Goal: Obtain resource: Obtain resource

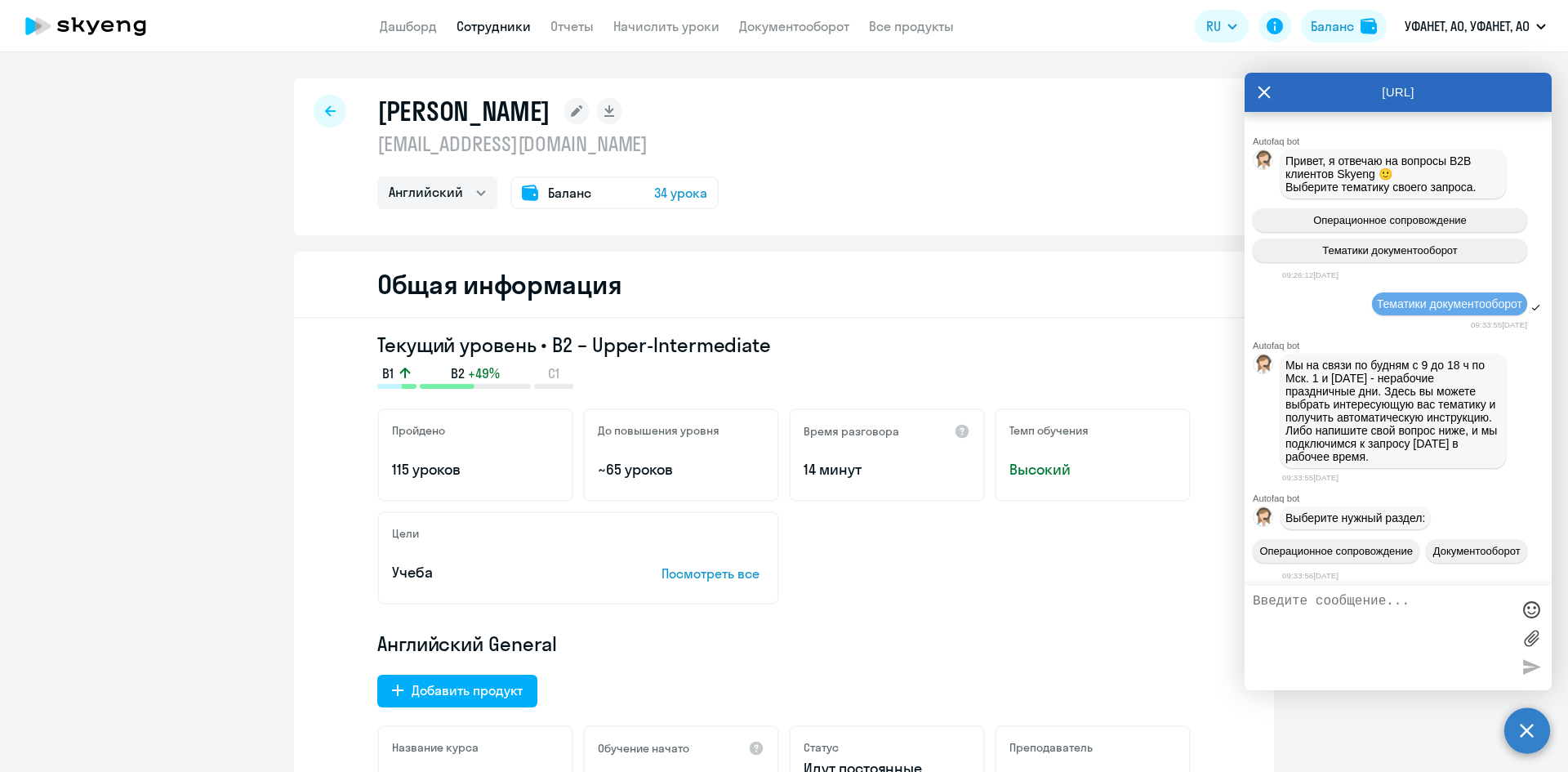
select select "english"
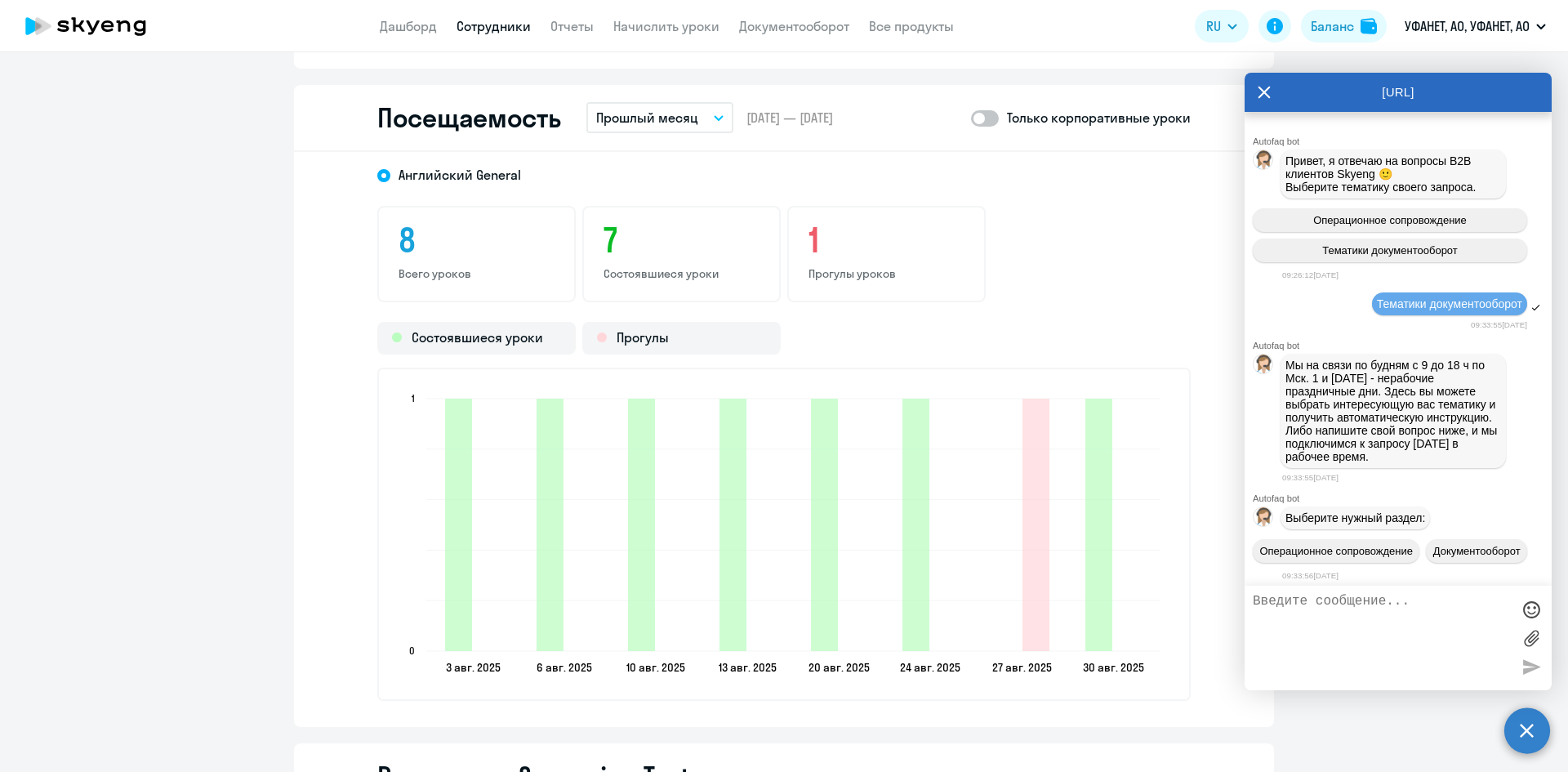
scroll to position [7365, 0]
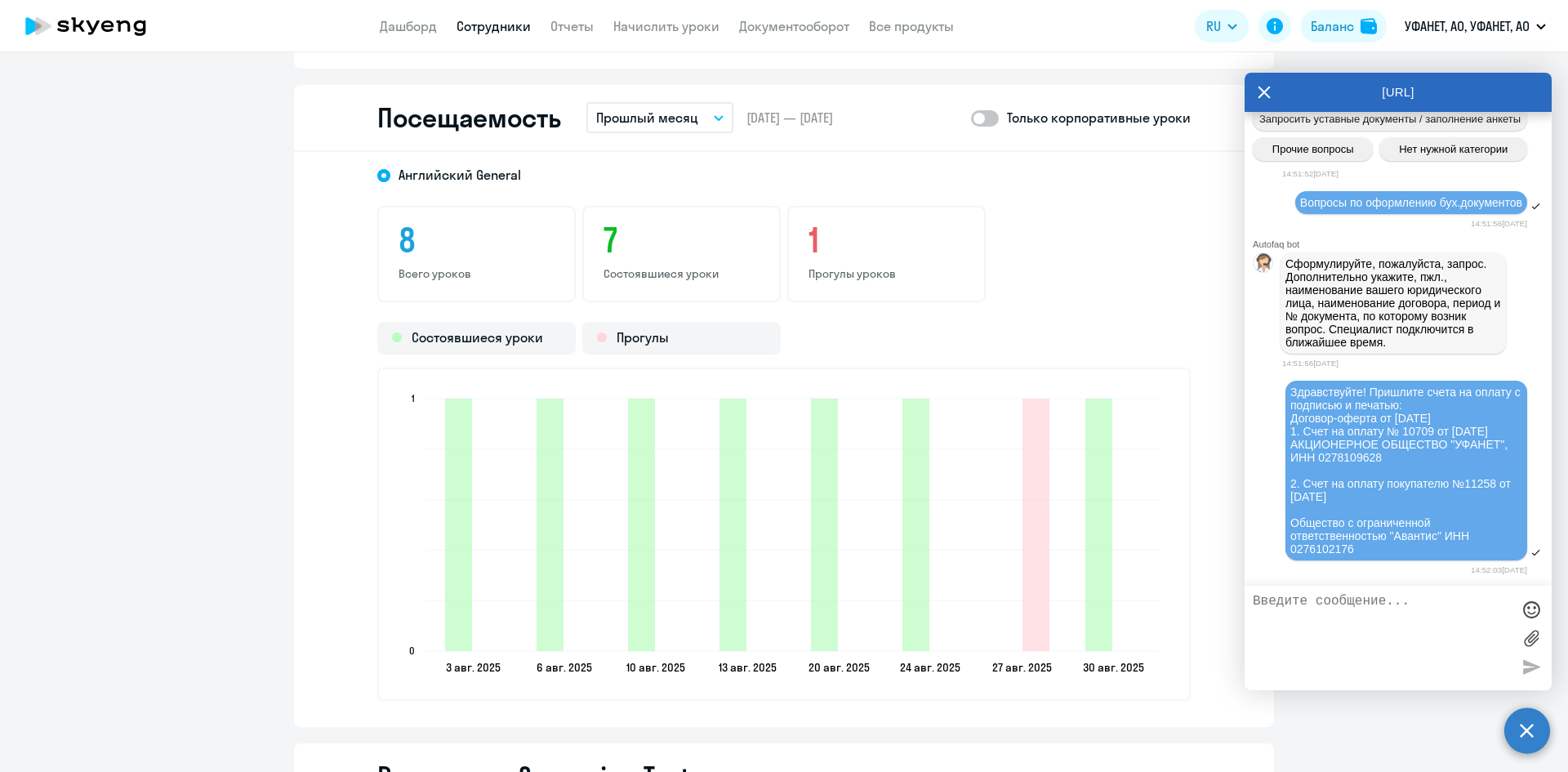
click at [1252, 456] on div "Здравствуйте! Пришлите счета на оплату с подписью и печатью: Договор-оферта от …" at bounding box center [1398, 471] width 307 height 185
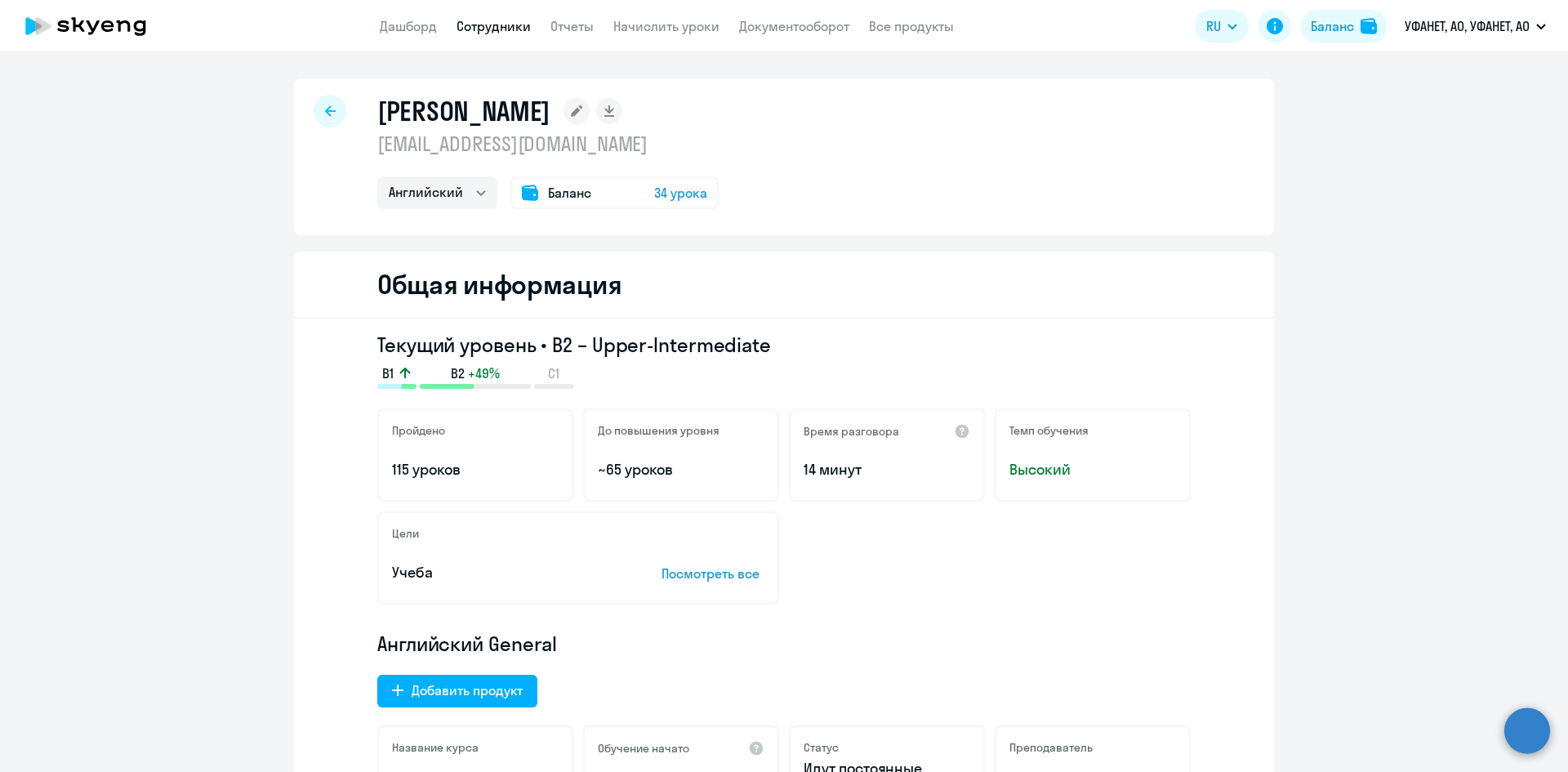
select select "english"
click at [1526, 722] on circle at bounding box center [1527, 729] width 46 height 46
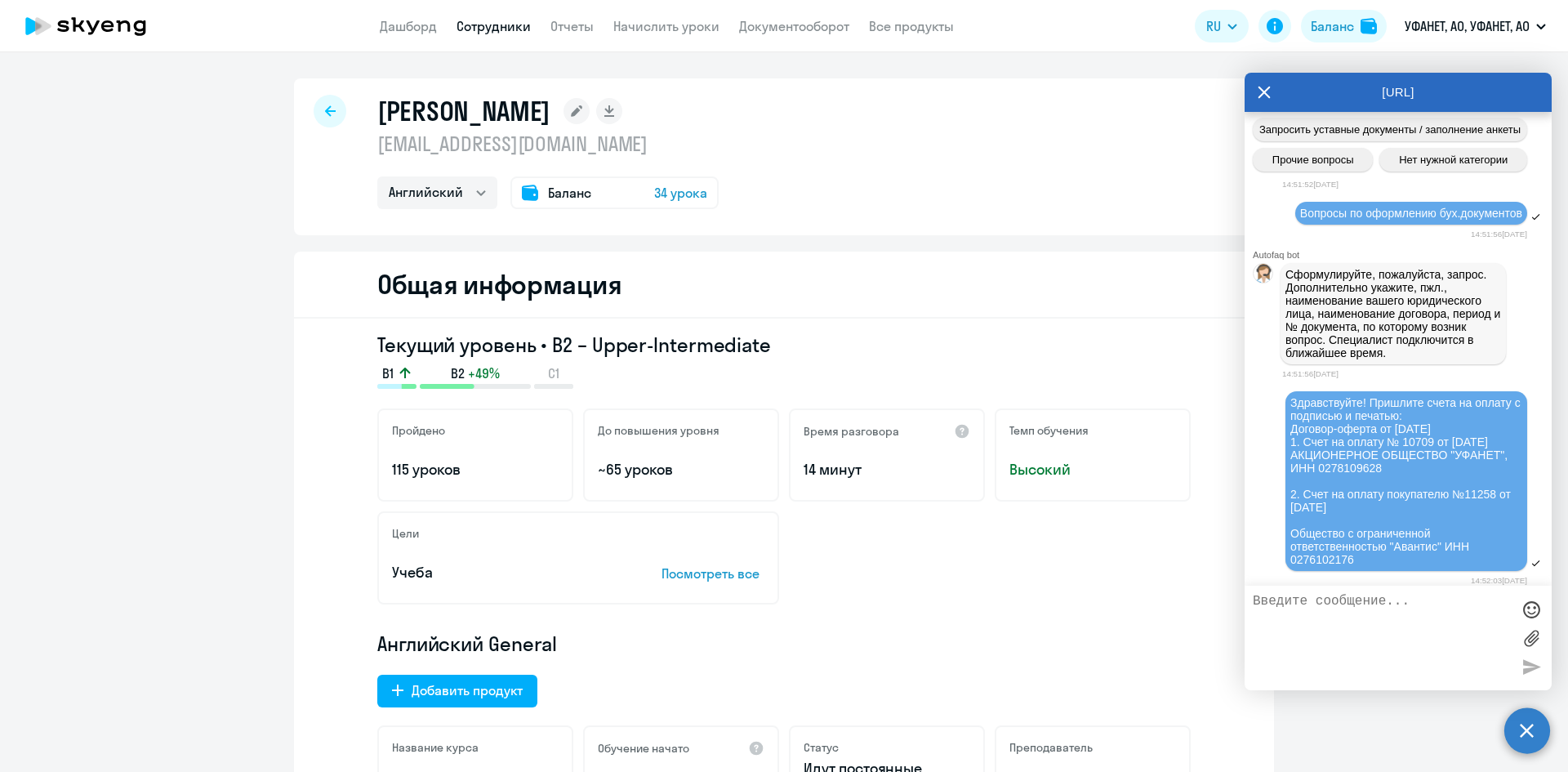
scroll to position [7365, 0]
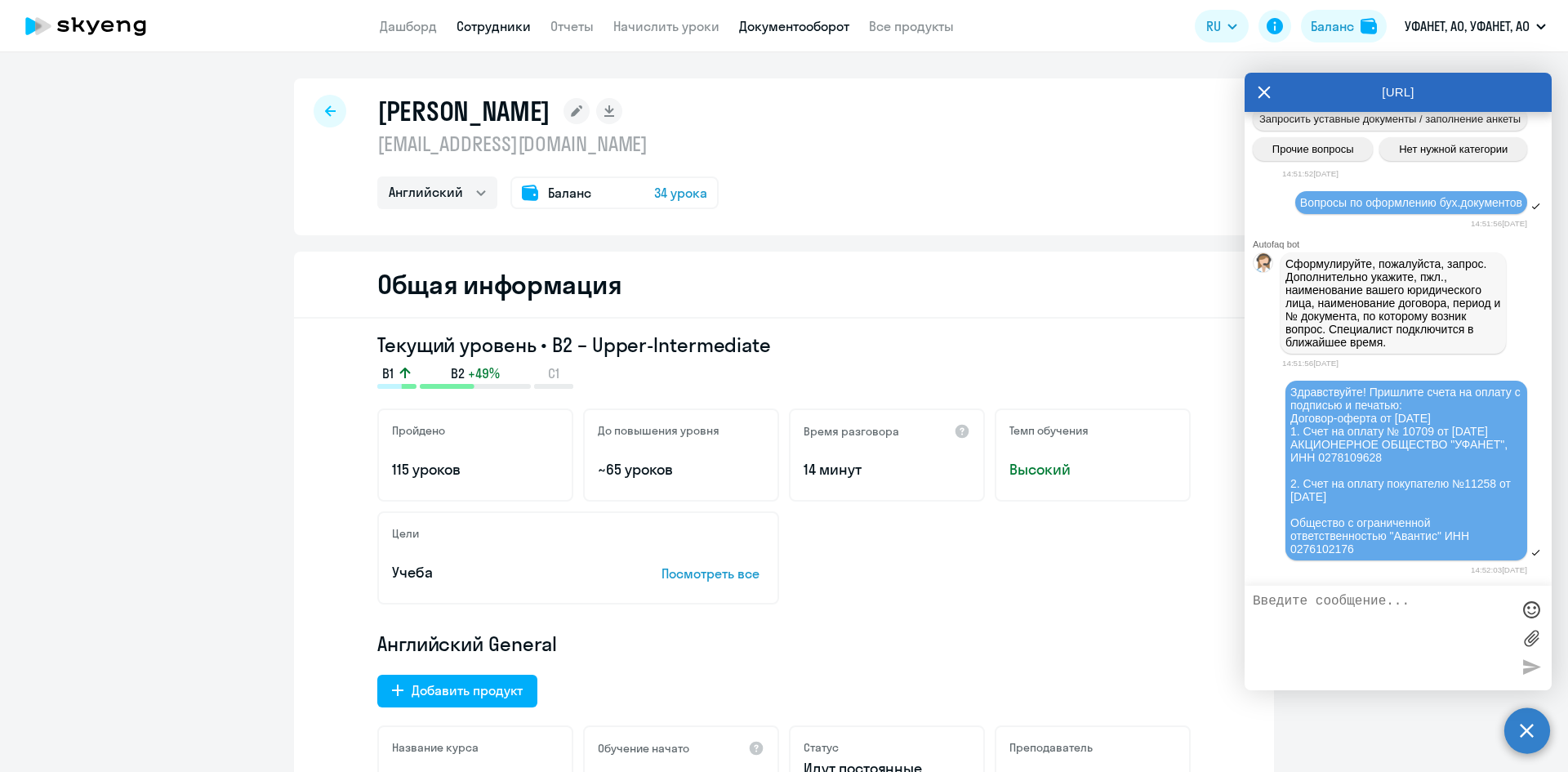
click at [806, 17] on app-menu-item-link "Документооборот" at bounding box center [795, 26] width 111 height 20
click at [813, 27] on link "Документооборот" at bounding box center [795, 25] width 111 height 17
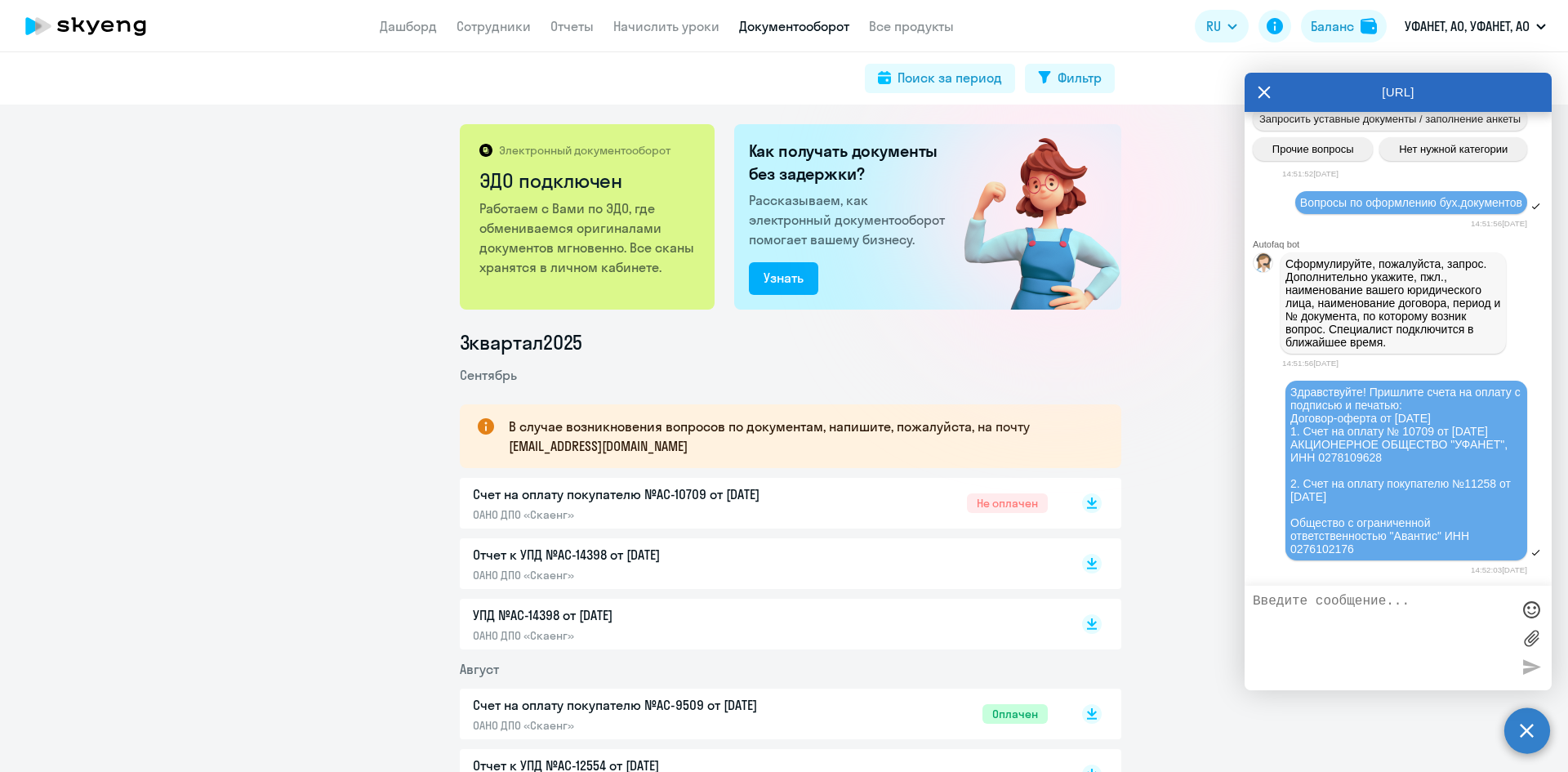
click at [613, 262] on p "Работаем с Вами по ЭДО, где обмениваемся оригиналами документов мгновенно. Все …" at bounding box center [589, 237] width 218 height 79
click at [1087, 503] on rect at bounding box center [1092, 503] width 19 height 19
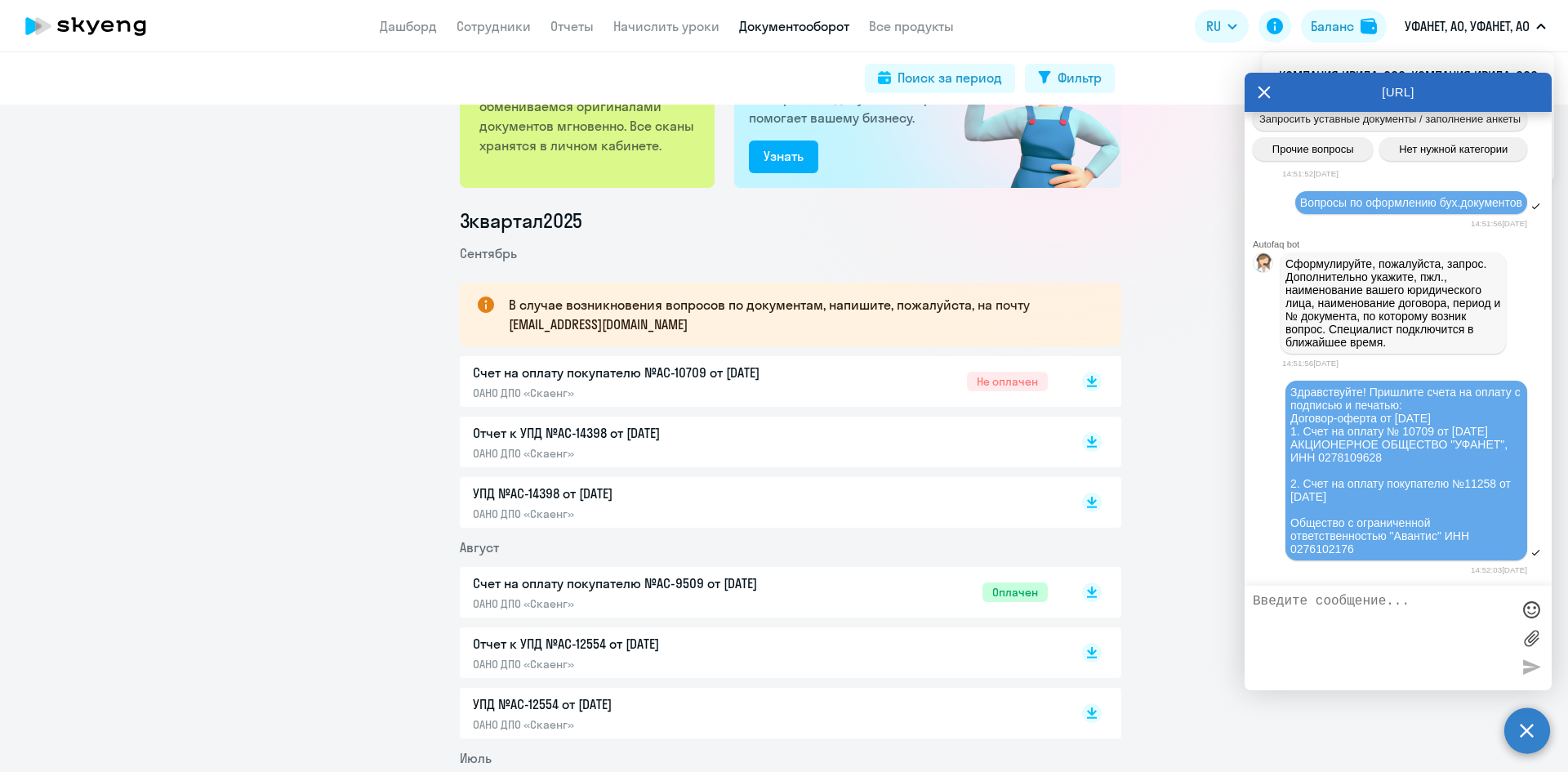
scroll to position [245, 0]
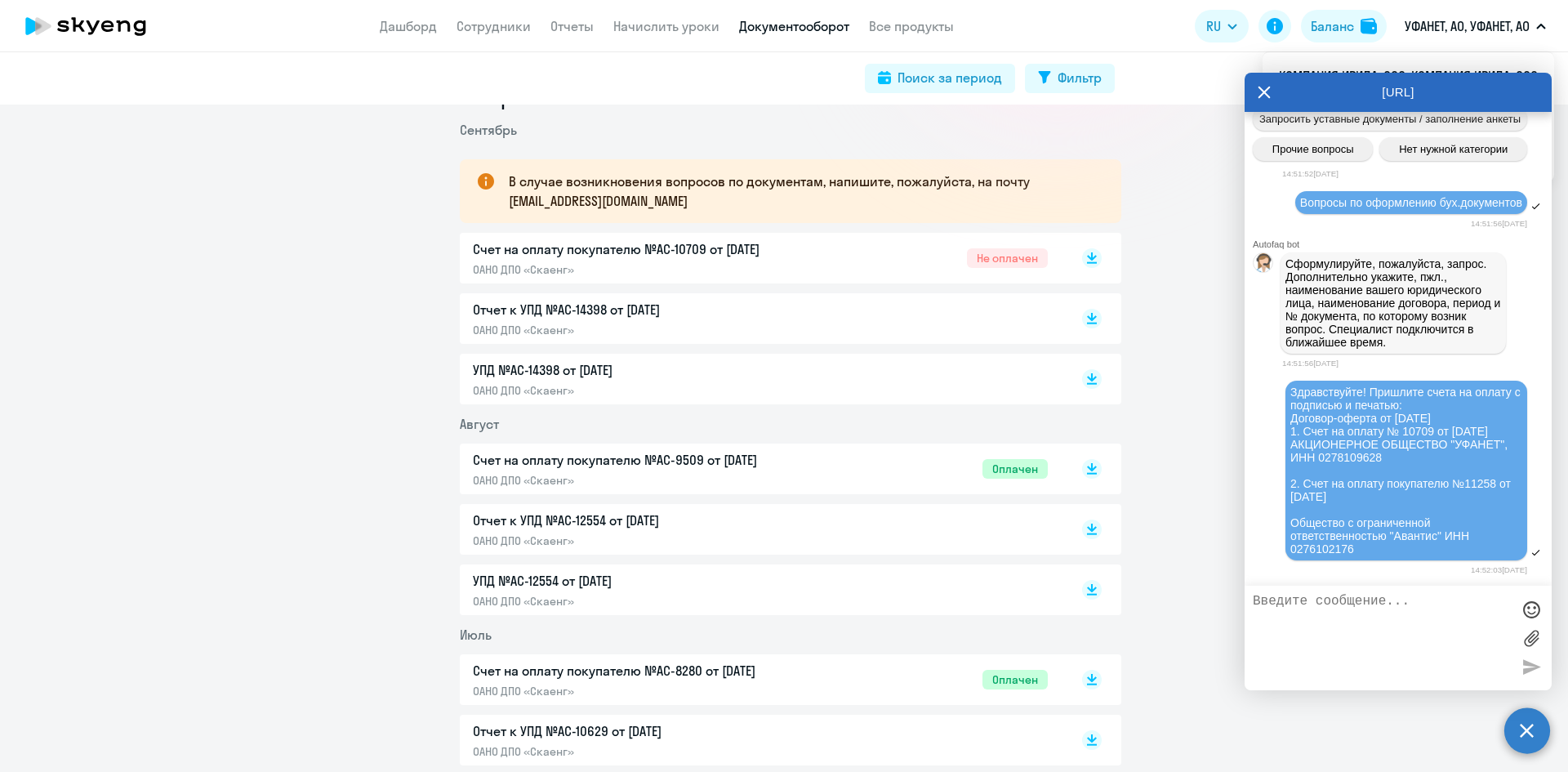
click at [577, 457] on p "Счет на оплату покупателю №AC-9509 от [DATE]" at bounding box center [644, 459] width 343 height 19
